Goal: Task Accomplishment & Management: Use online tool/utility

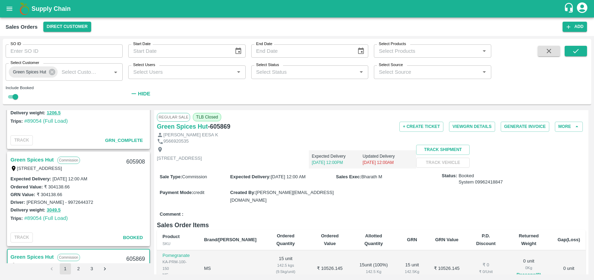
scroll to position [1486, 0]
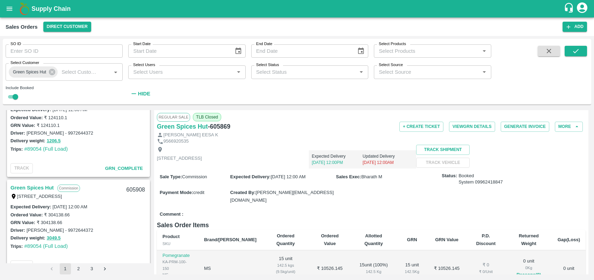
click at [39, 184] on link "Green Spices Hut" at bounding box center [31, 187] width 43 height 9
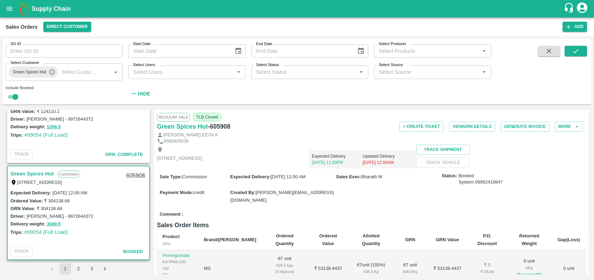
scroll to position [1459, 0]
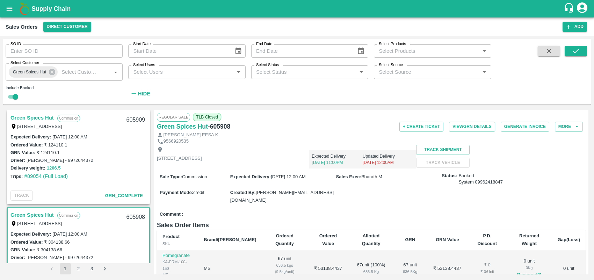
click at [40, 118] on link "Green Spices Hut" at bounding box center [31, 117] width 43 height 9
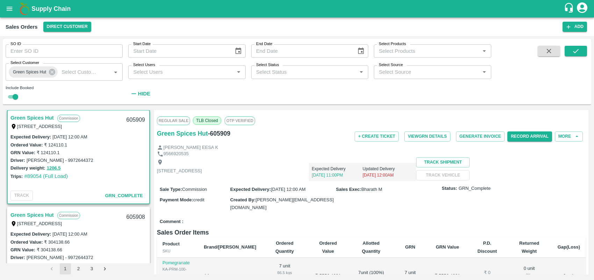
click at [482, 142] on div "+ Create Ticket View GRN Details Generate Invoice Record Arrival More" at bounding box center [443, 137] width 286 height 16
click at [479, 135] on button "Generate Invoice" at bounding box center [480, 136] width 49 height 10
click at [293, 152] on div "9566920535" at bounding box center [371, 154] width 429 height 7
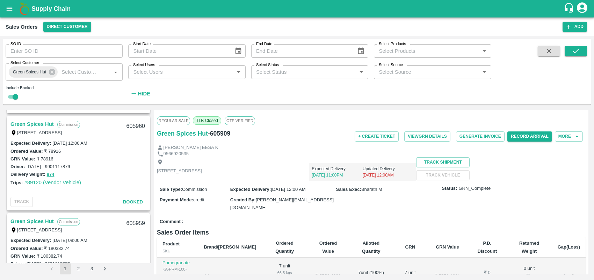
scroll to position [1148, 0]
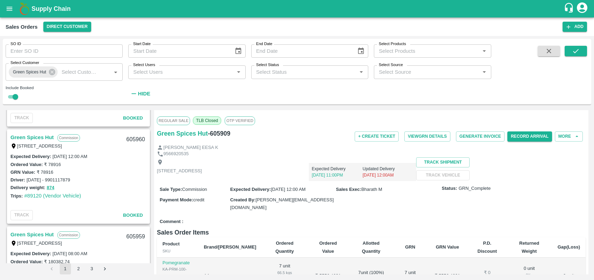
click at [38, 134] on link "Green Spices Hut" at bounding box center [31, 137] width 43 height 9
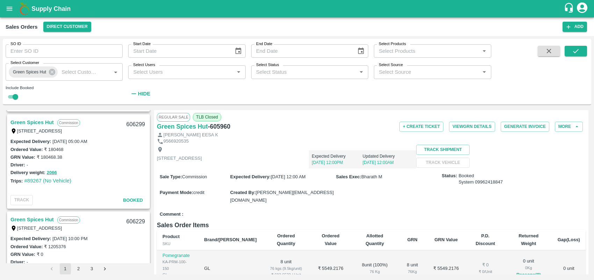
scroll to position [767, 0]
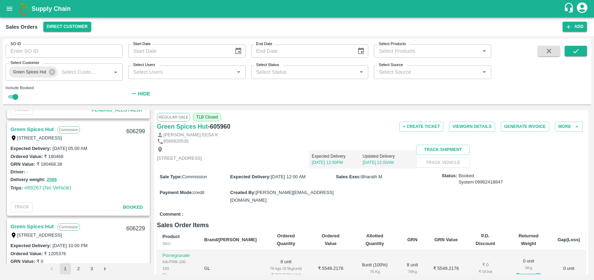
click at [29, 126] on link "Green Spices Hut" at bounding box center [31, 129] width 43 height 9
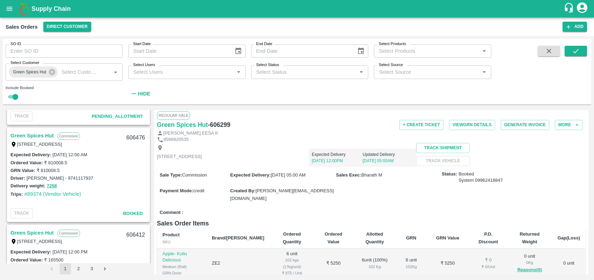
scroll to position [553, 0]
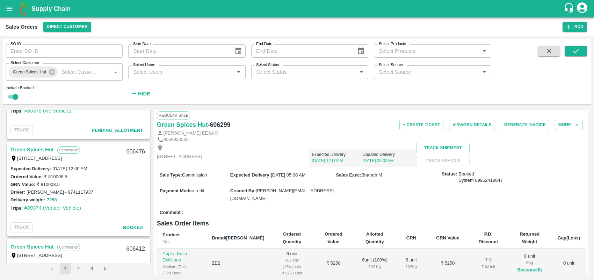
click at [44, 145] on link "Green Spices Hut" at bounding box center [31, 149] width 43 height 9
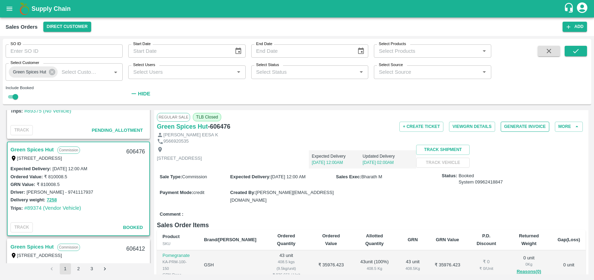
click at [523, 126] on button "Generate Invoice" at bounding box center [525, 127] width 49 height 10
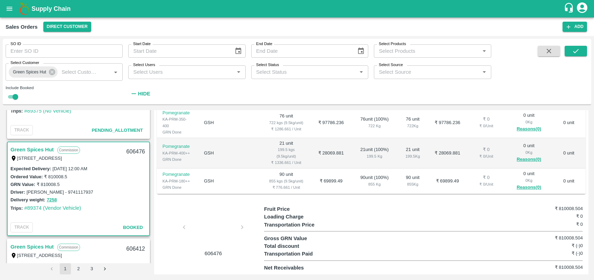
scroll to position [121, 0]
